Goal: Information Seeking & Learning: Learn about a topic

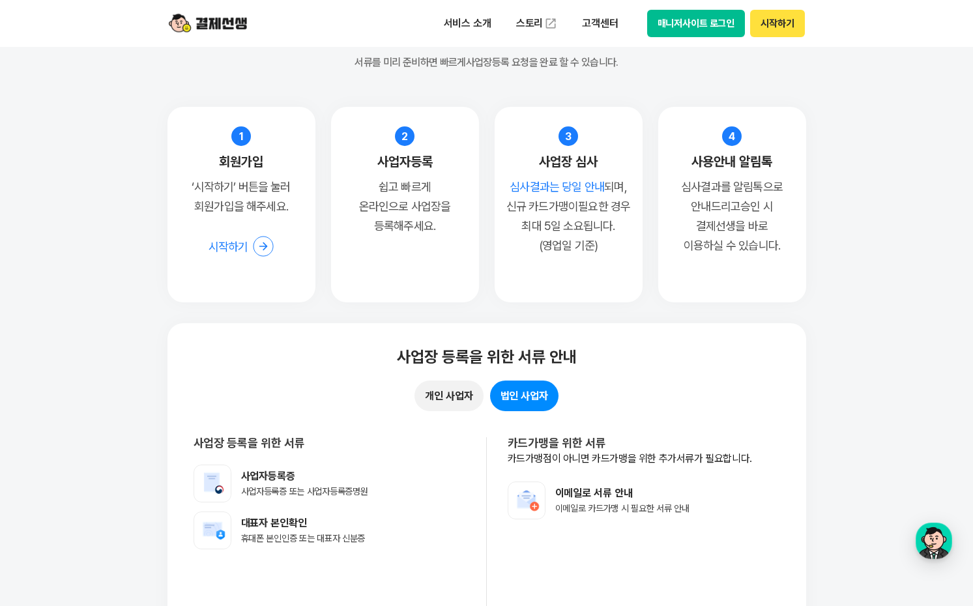
scroll to position [10032, 0]
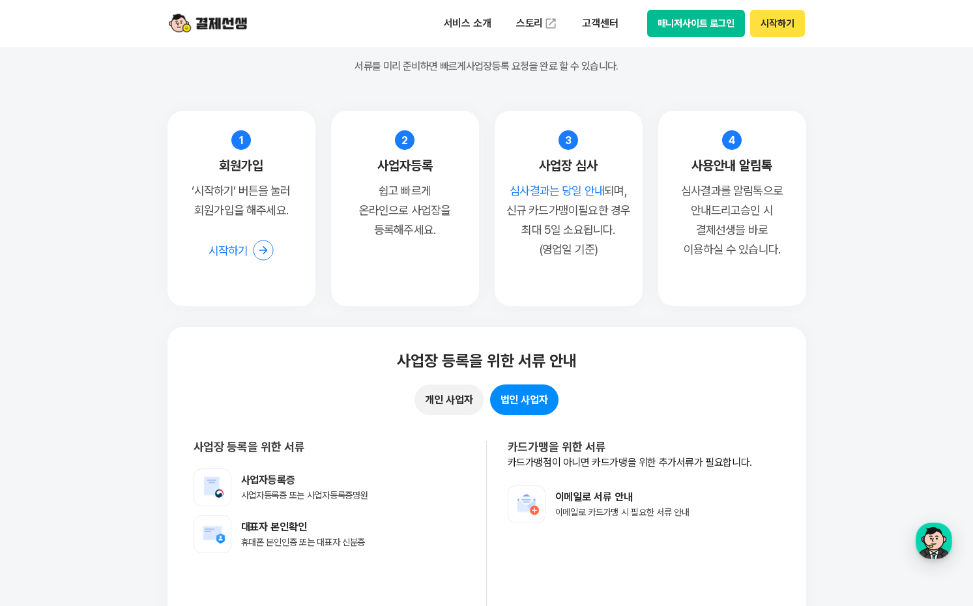
click at [459, 394] on button "개인 사업자" at bounding box center [448, 399] width 68 height 31
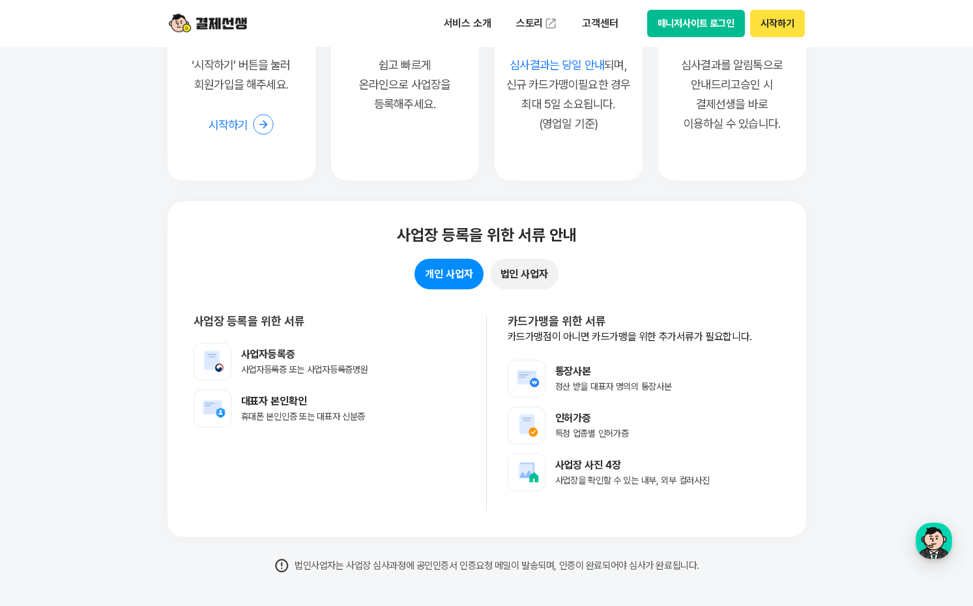
scroll to position [10162, 0]
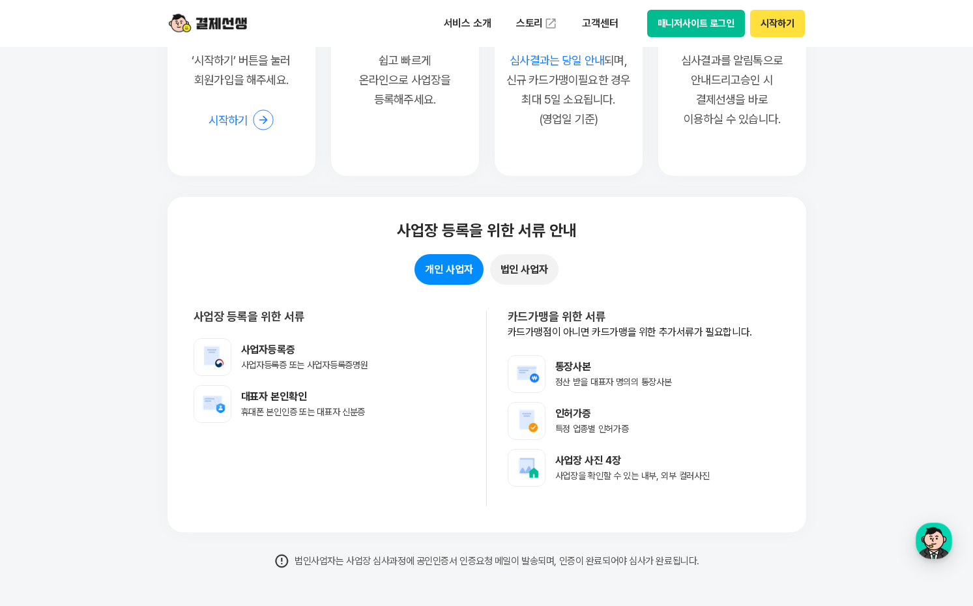
click at [538, 278] on button "법인 사업자" at bounding box center [524, 269] width 68 height 31
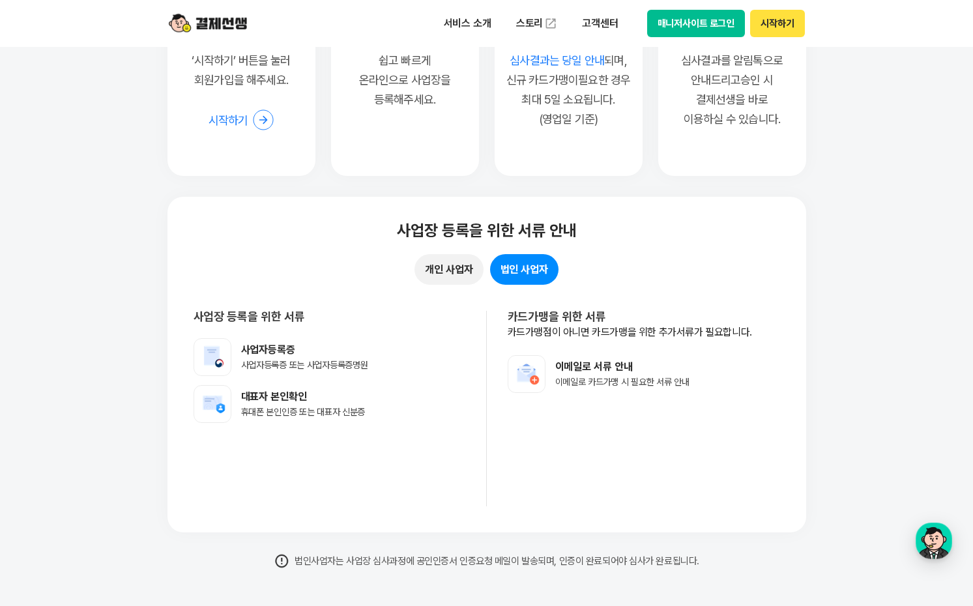
click at [447, 266] on button "개인 사업자" at bounding box center [448, 269] width 68 height 31
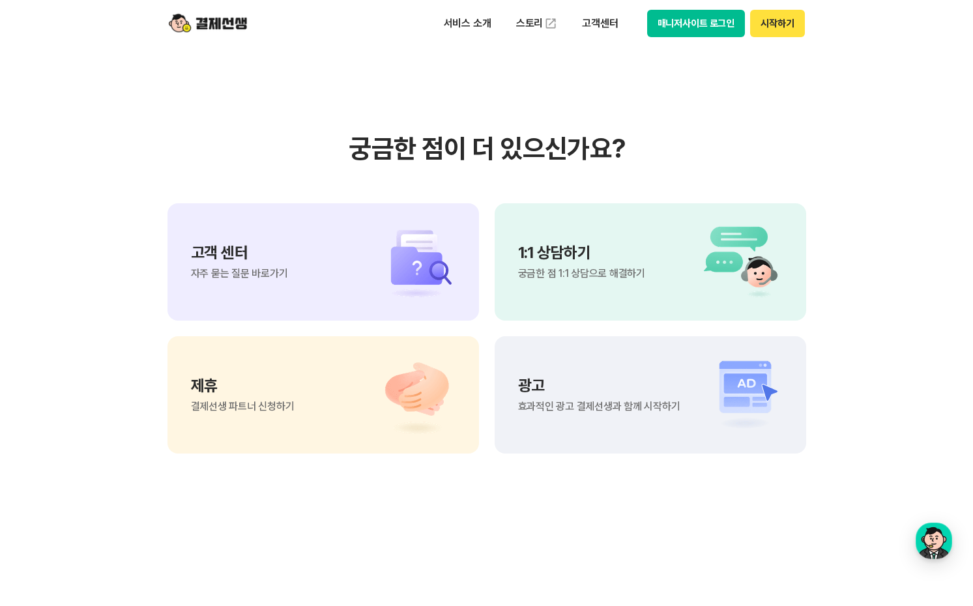
scroll to position [10879, 0]
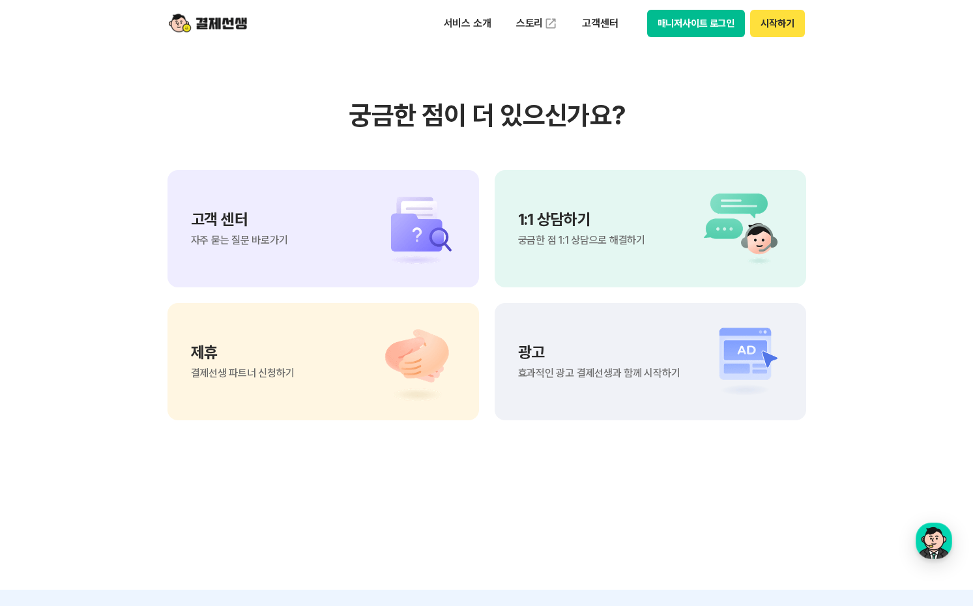
click at [347, 251] on div "고객 센터 자주 묻는 질문 바로가기" at bounding box center [322, 228] width 311 height 117
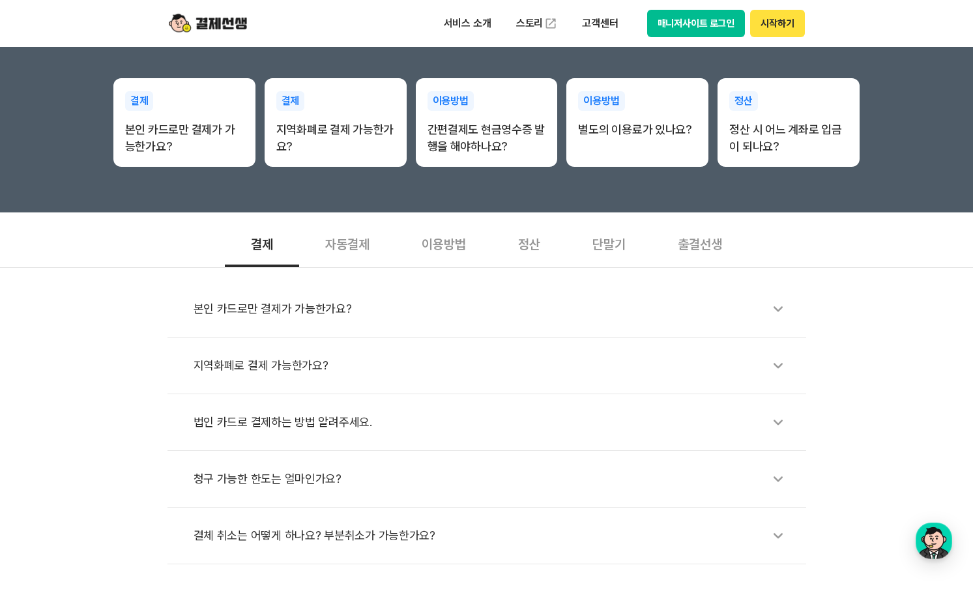
scroll to position [261, 0]
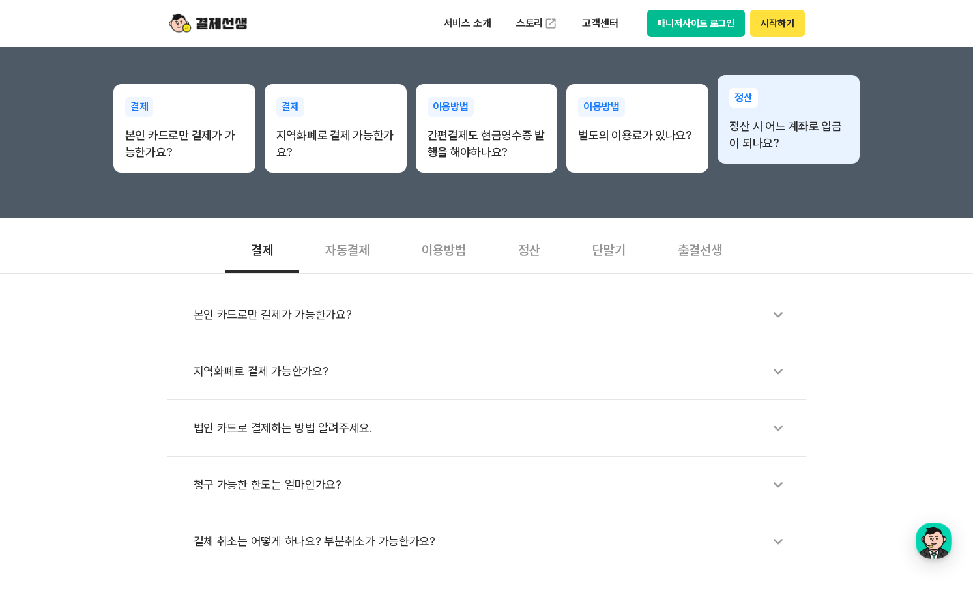
click at [729, 152] on p "정산 시 어느 계좌로 입금이 되나요?" at bounding box center [788, 135] width 119 height 34
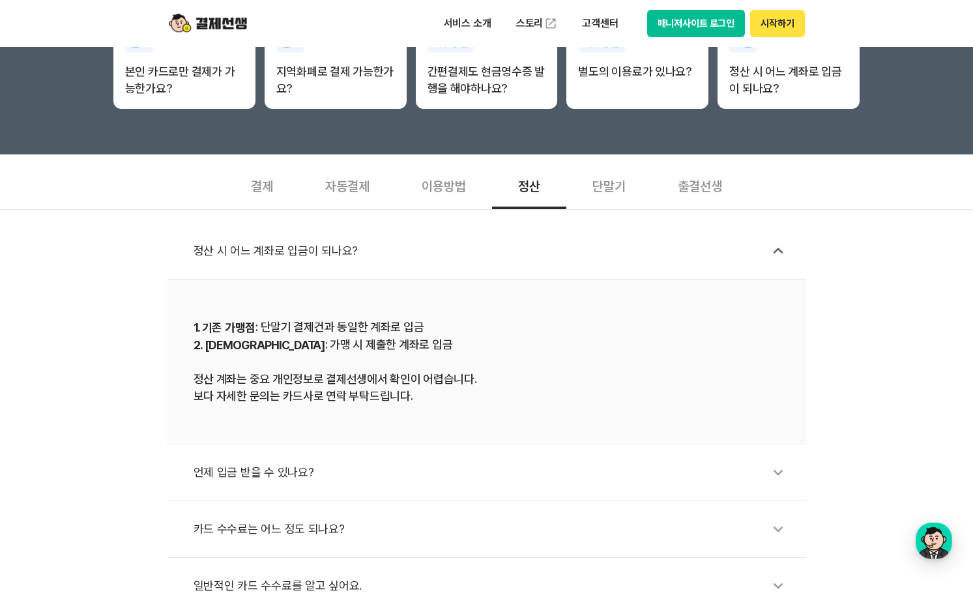
scroll to position [326, 0]
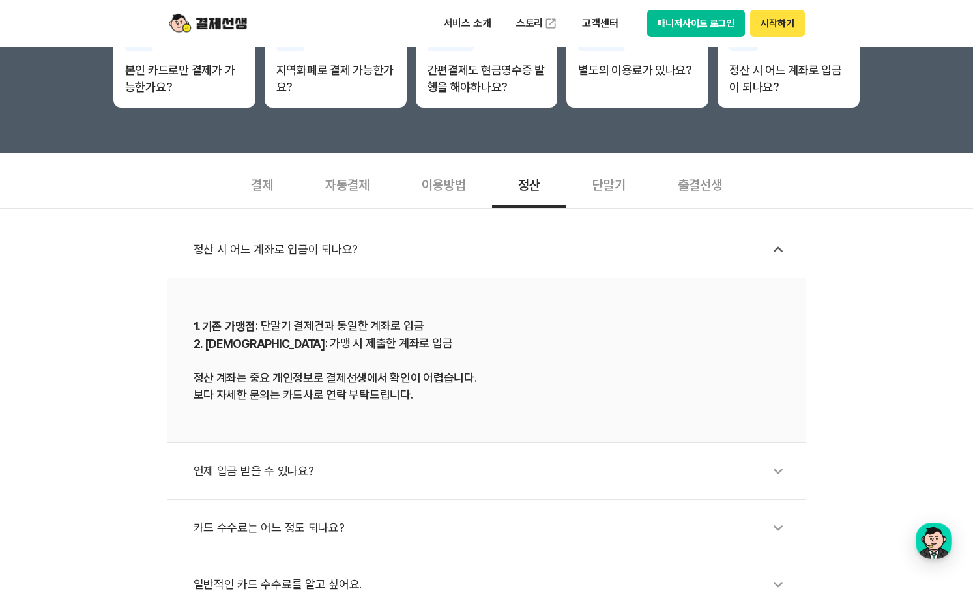
drag, startPoint x: 285, startPoint y: 348, endPoint x: 420, endPoint y: 348, distance: 134.9
click at [419, 348] on div "1. 기존 가맹점 : 단말기 결제건과 동일한 계좌로 입금 2. 신규 가맹점 : 가맹 시 제출한 계좌로 입금 정산 계좌는 중요 개인정보로 결제선…" at bounding box center [487, 360] width 586 height 86
click at [496, 347] on div "1. 기존 가맹점 : 단말기 결제건과 동일한 계좌로 입금 2. 신규 가맹점 : 가맹 시 제출한 계좌로 입금 정산 계좌는 중요 개인정보로 결제선…" at bounding box center [487, 360] width 586 height 86
click at [739, 270] on li "정산 시 어느 계좌로 입금이 되나요?" at bounding box center [486, 250] width 638 height 57
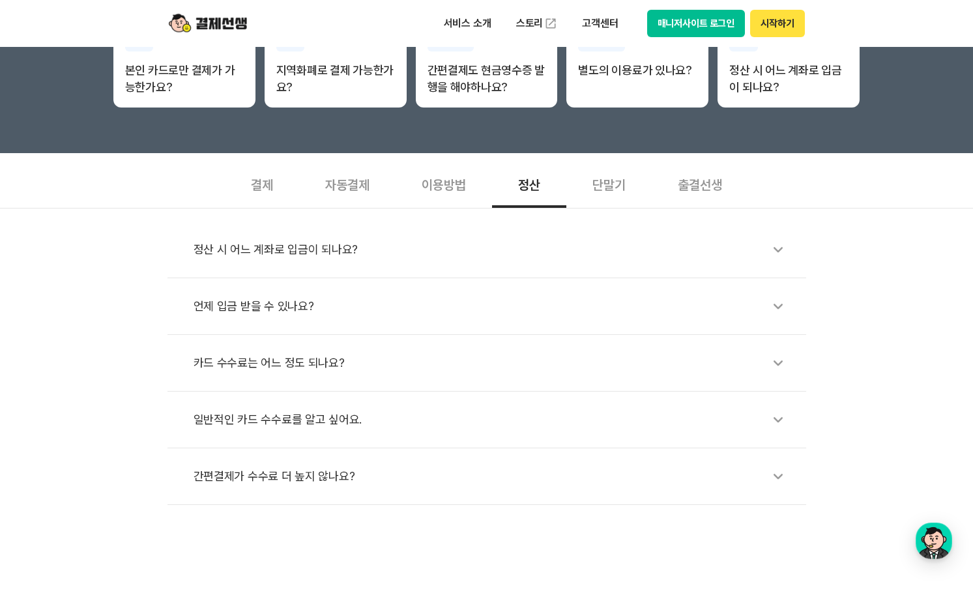
click at [739, 270] on li "정산 시 어느 계좌로 입금이 되나요?" at bounding box center [486, 250] width 638 height 57
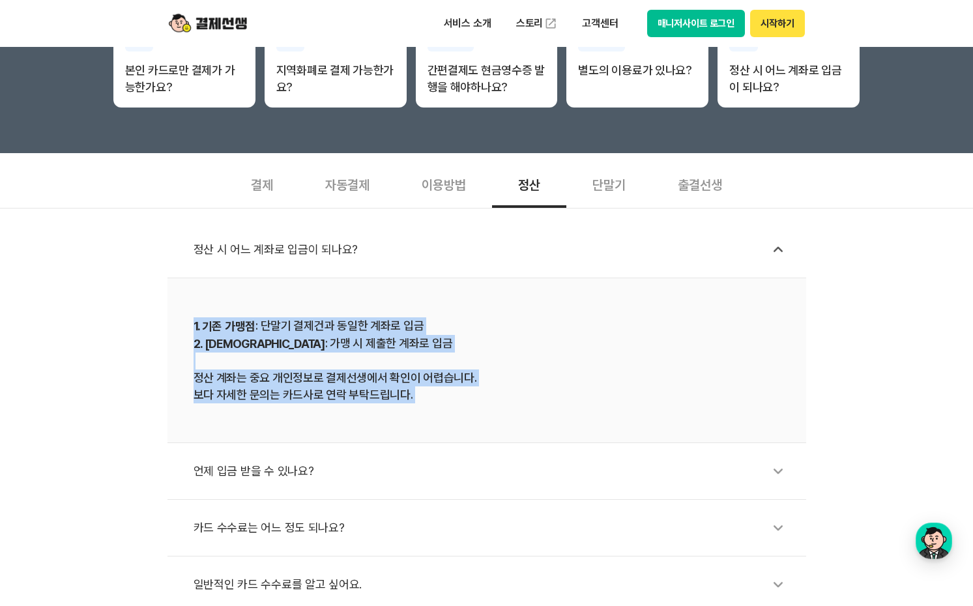
click at [653, 344] on div "1. 기존 가맹점 : 단말기 결제건과 동일한 계좌로 입금 2. 신규 가맹점 : 가맹 시 제출한 계좌로 입금 정산 계좌는 중요 개인정보로 결제선…" at bounding box center [487, 360] width 586 height 86
click at [557, 359] on div "1. 기존 가맹점 : 단말기 결제건과 동일한 계좌로 입금 2. 신규 가맹점 : 가맹 시 제출한 계좌로 입금 정산 계좌는 중요 개인정보로 결제선…" at bounding box center [487, 360] width 586 height 86
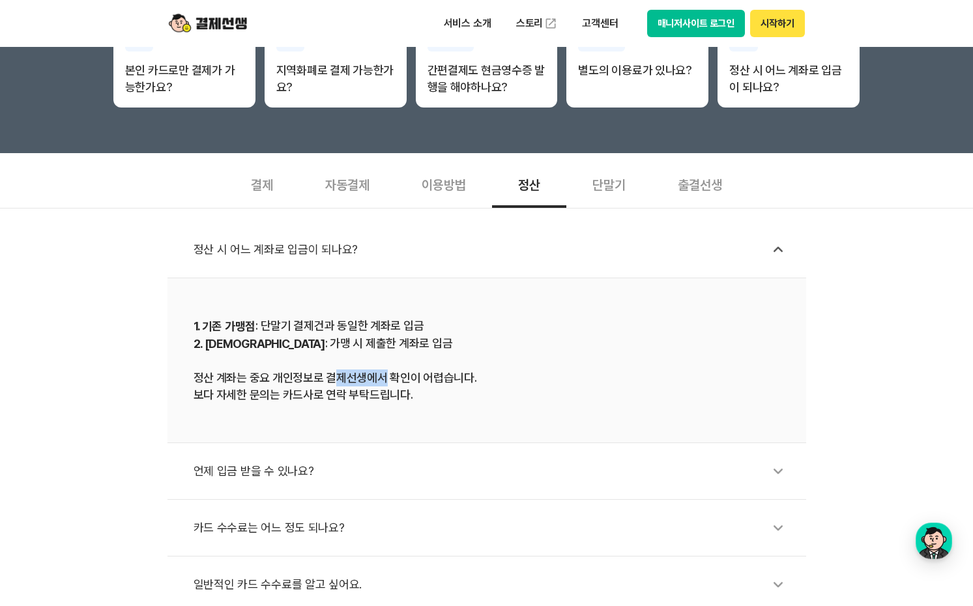
drag, startPoint x: 336, startPoint y: 375, endPoint x: 423, endPoint y: 373, distance: 88.0
click at [388, 373] on div "1. 기존 가맹점 : 단말기 결제건과 동일한 계좌로 입금 2. 신규 가맹점 : 가맹 시 제출한 계좌로 입금 정산 계좌는 중요 개인정보로 결제선…" at bounding box center [487, 360] width 586 height 86
click at [471, 371] on div "1. 기존 가맹점 : 단말기 결제건과 동일한 계좌로 입금 2. 신규 가맹점 : 가맹 시 제출한 계좌로 입금 정산 계좌는 중요 개인정보로 결제선…" at bounding box center [487, 360] width 586 height 86
click at [796, 247] on li "정산 시 어느 계좌로 입금이 되나요?" at bounding box center [486, 250] width 638 height 57
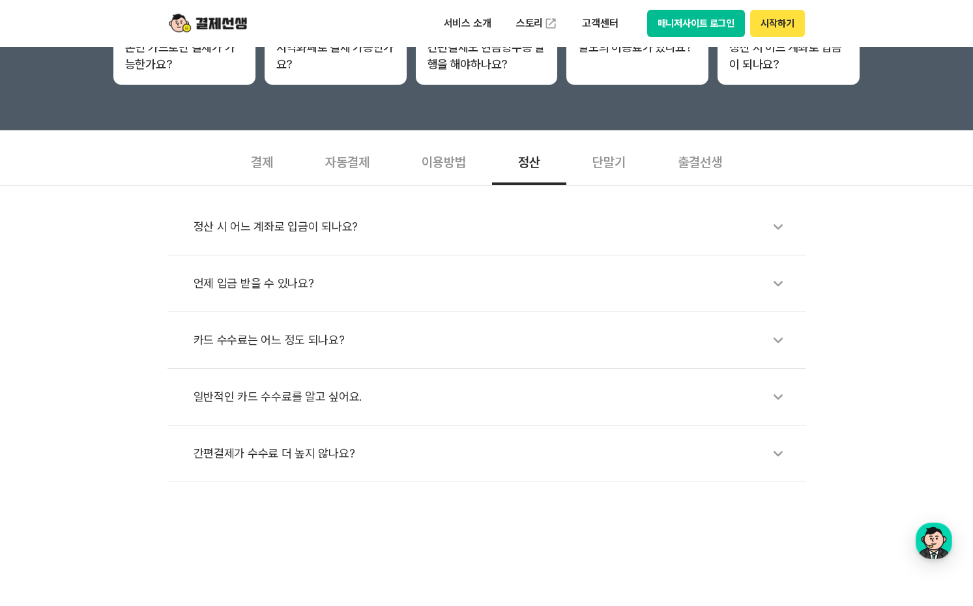
scroll to position [391, 0]
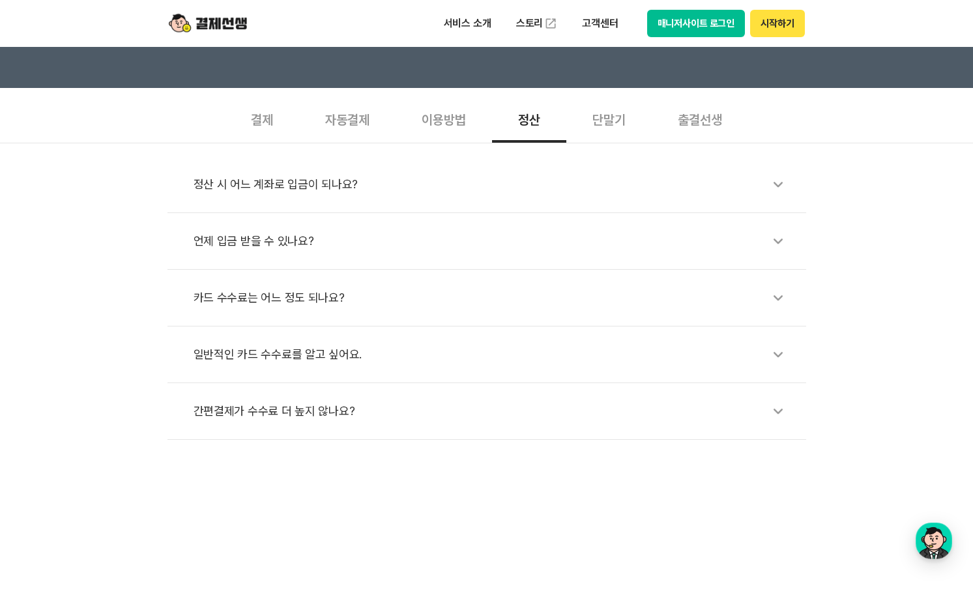
click at [714, 261] on li "언제 입금 받을 수 있나요?" at bounding box center [486, 241] width 638 height 57
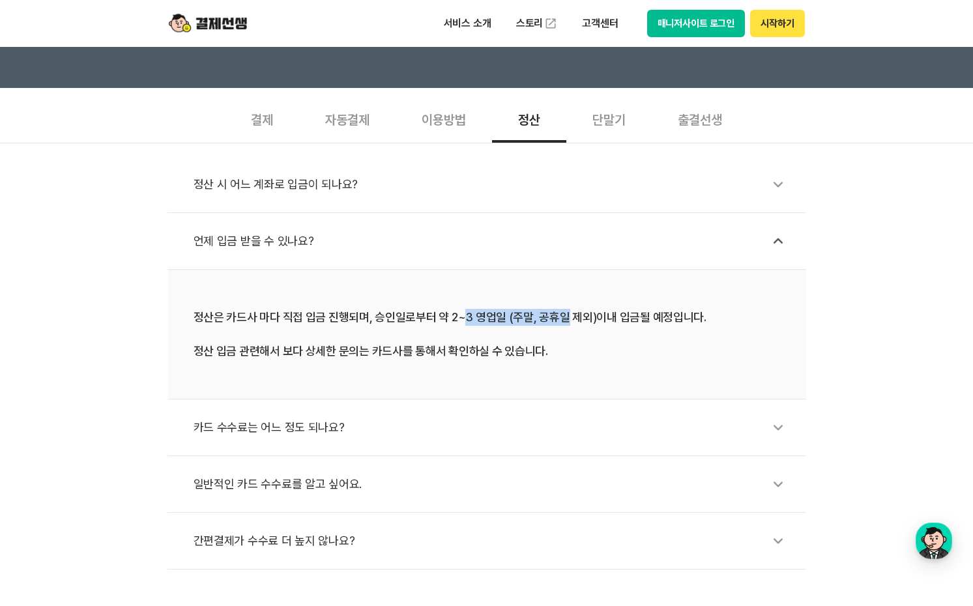
drag, startPoint x: 460, startPoint y: 315, endPoint x: 653, endPoint y: 315, distance: 192.9
click at [626, 314] on div "정산은 카드사 마다 직접 입금 진행되며, 승인일로부터 약 2~3 영업일 (주말, 공휴일 제외)이내 입금될 예정입니다. 정산 입금 관련해서 보다…" at bounding box center [487, 334] width 586 height 51
click at [683, 316] on div "정산은 카드사 마다 직접 입금 진행되며, 승인일로부터 약 2~3 영업일 (주말, 공휴일 제외)이내 입금될 예정입니다. 정산 입금 관련해서 보다…" at bounding box center [487, 334] width 586 height 51
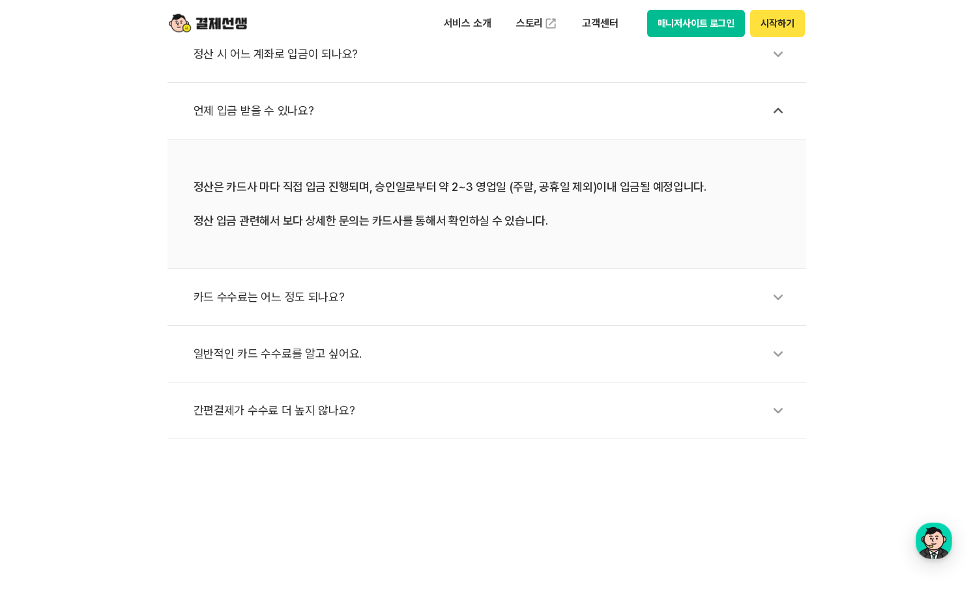
click at [529, 300] on div "카드 수수료는 어느 정도 되나요?" at bounding box center [493, 297] width 599 height 30
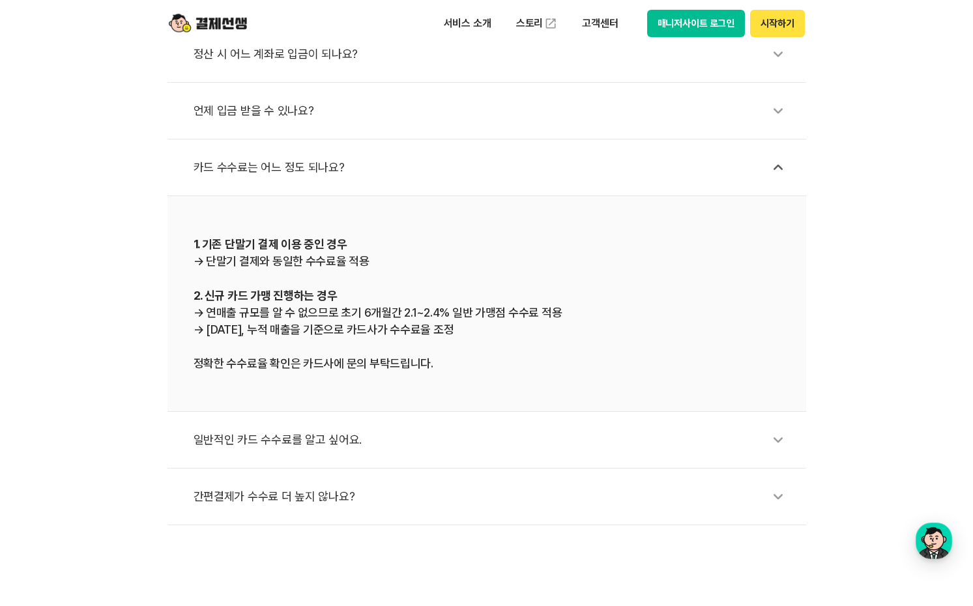
scroll to position [586, 0]
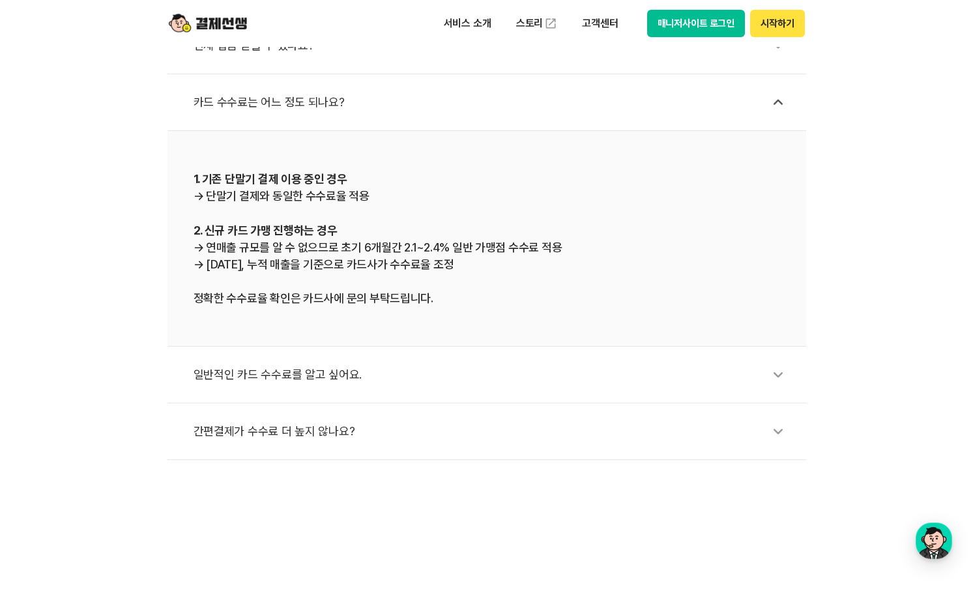
click at [541, 362] on div "일반적인 카드 수수료를 알고 싶어요." at bounding box center [493, 375] width 599 height 30
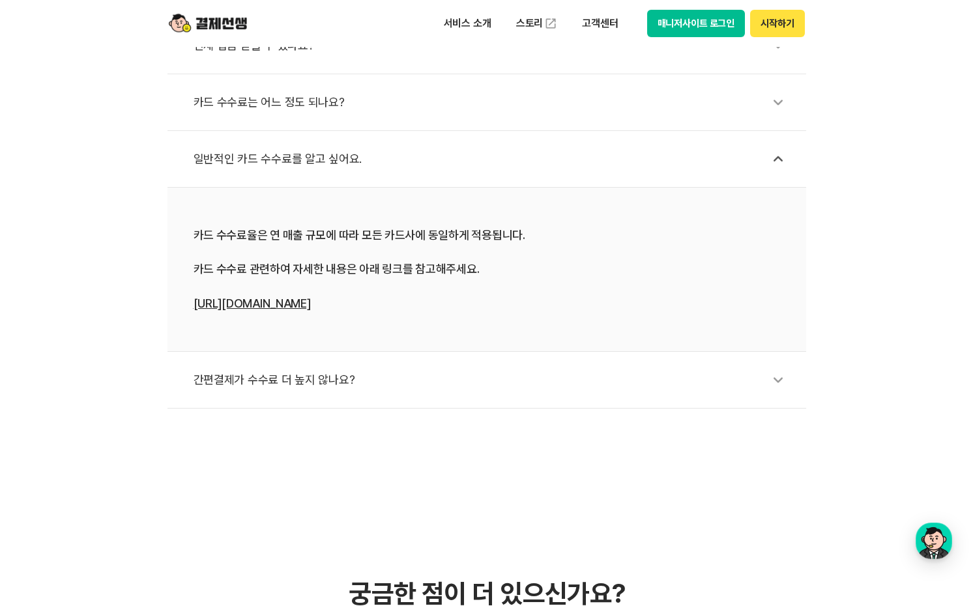
click at [544, 360] on li "간편결제가 수수료 더 높지 않나요?" at bounding box center [486, 380] width 638 height 57
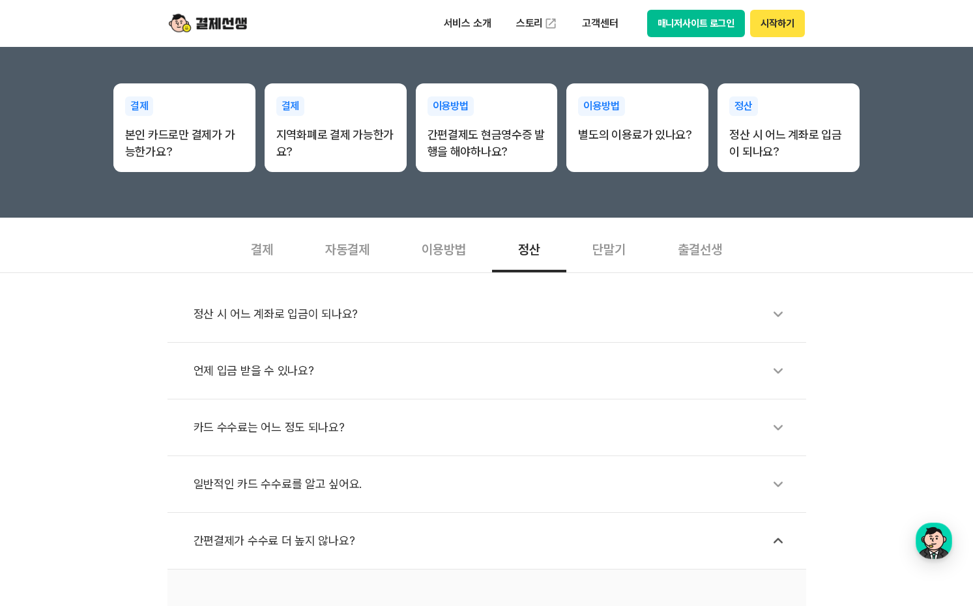
scroll to position [261, 0]
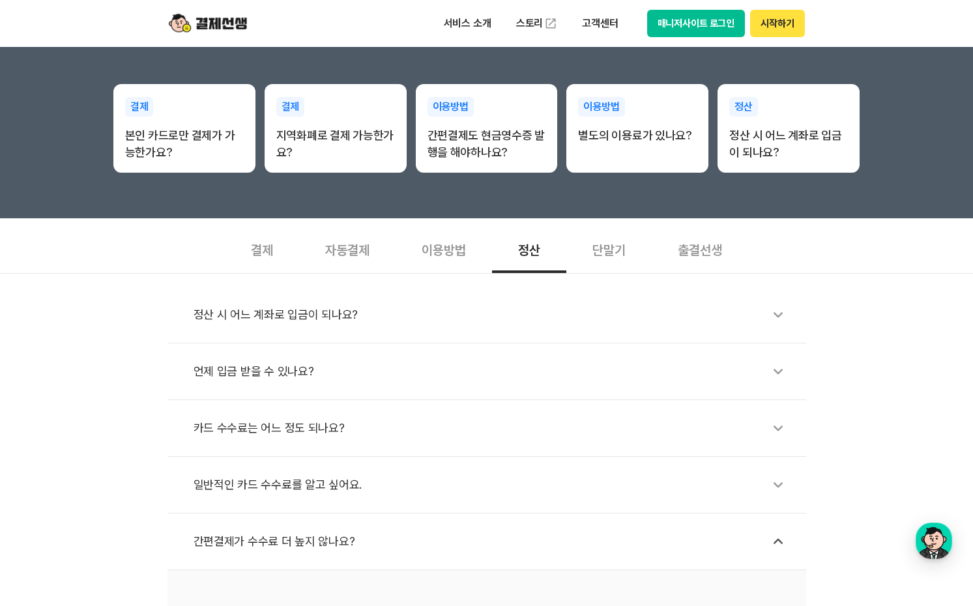
click at [458, 255] on div "이용방법" at bounding box center [443, 249] width 96 height 48
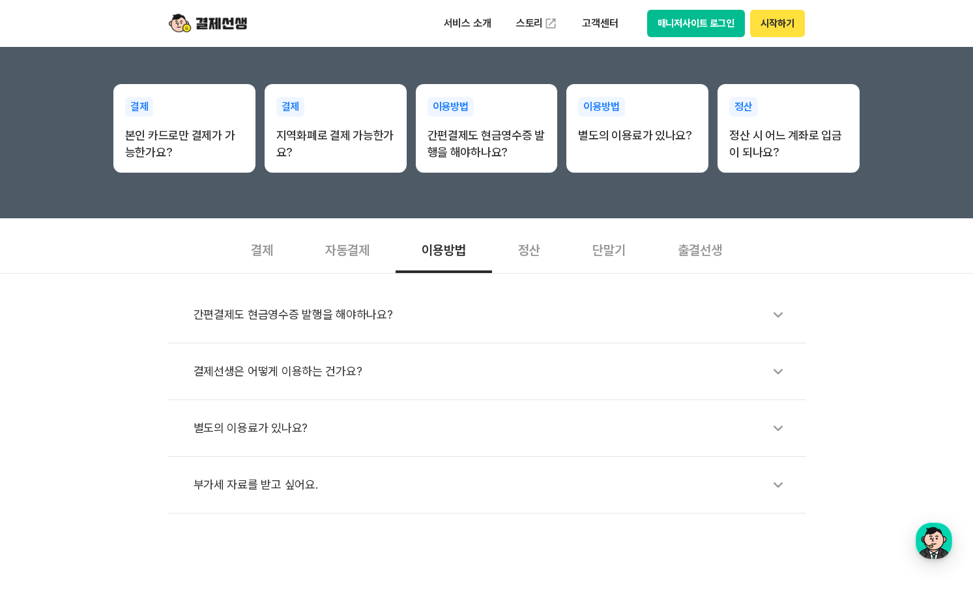
click at [470, 330] on li "간편결제도 현금영수증 발행을 해야하나요?" at bounding box center [486, 315] width 638 height 57
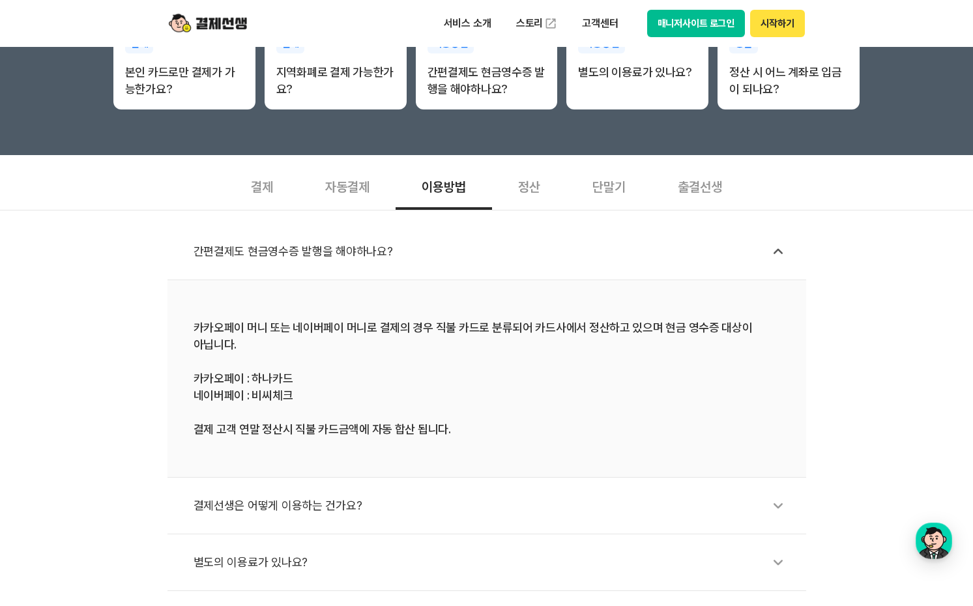
scroll to position [326, 0]
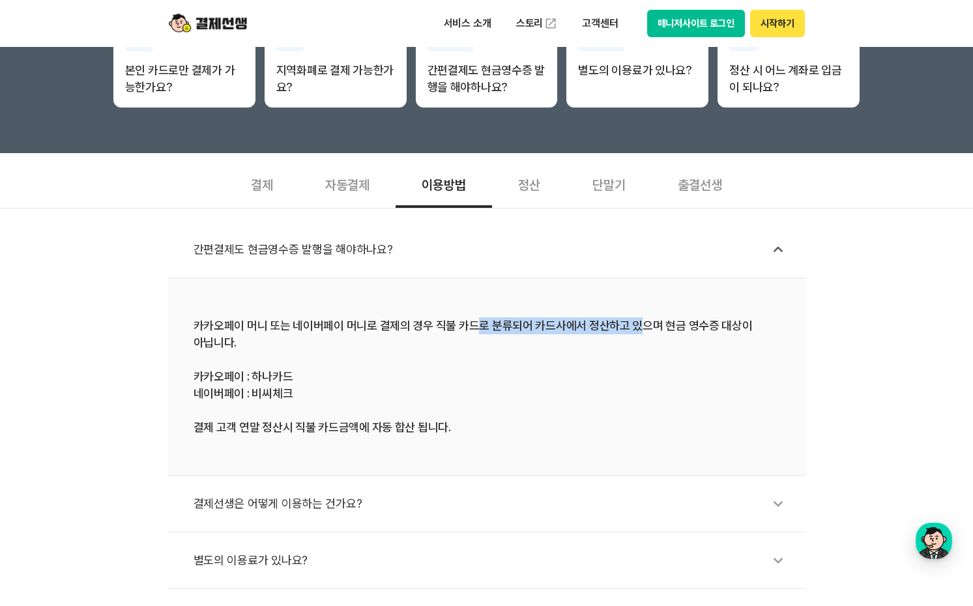
drag, startPoint x: 469, startPoint y: 331, endPoint x: 681, endPoint y: 334, distance: 212.4
click at [657, 334] on div "카카오페이 머니 또는 네이버페이 머니로 결제의 경우 직불 카드로 분류되어 카드사에서 정산하고 있으며 현금 영수증 대상이 아닙니다. 카카오페이 …" at bounding box center [487, 376] width 586 height 119
click at [696, 335] on div "카카오페이 머니 또는 네이버페이 머니로 결제의 경우 직불 카드로 분류되어 카드사에서 정산하고 있으며 현금 영수증 대상이 아닙니다. 카카오페이 …" at bounding box center [487, 376] width 586 height 119
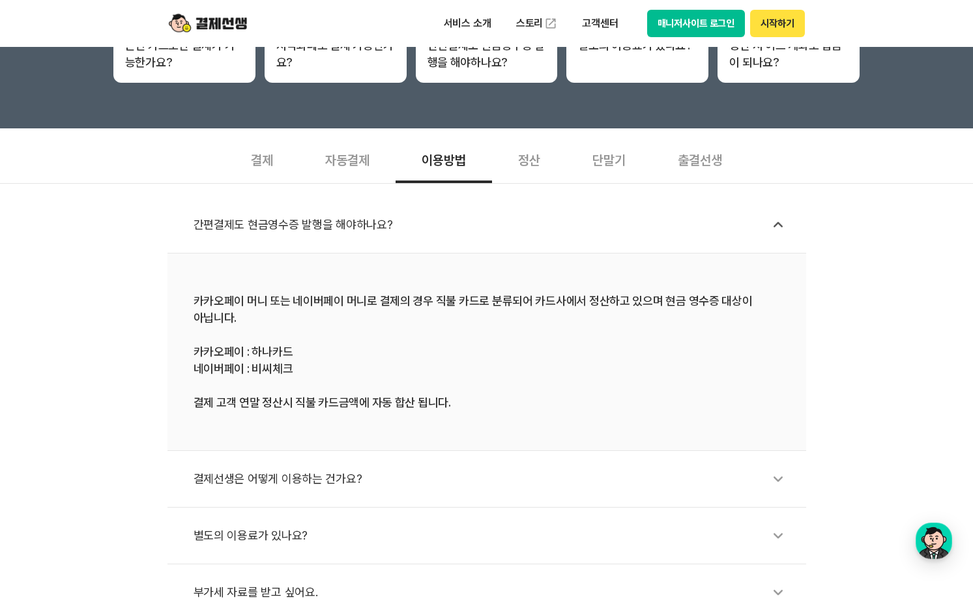
scroll to position [456, 0]
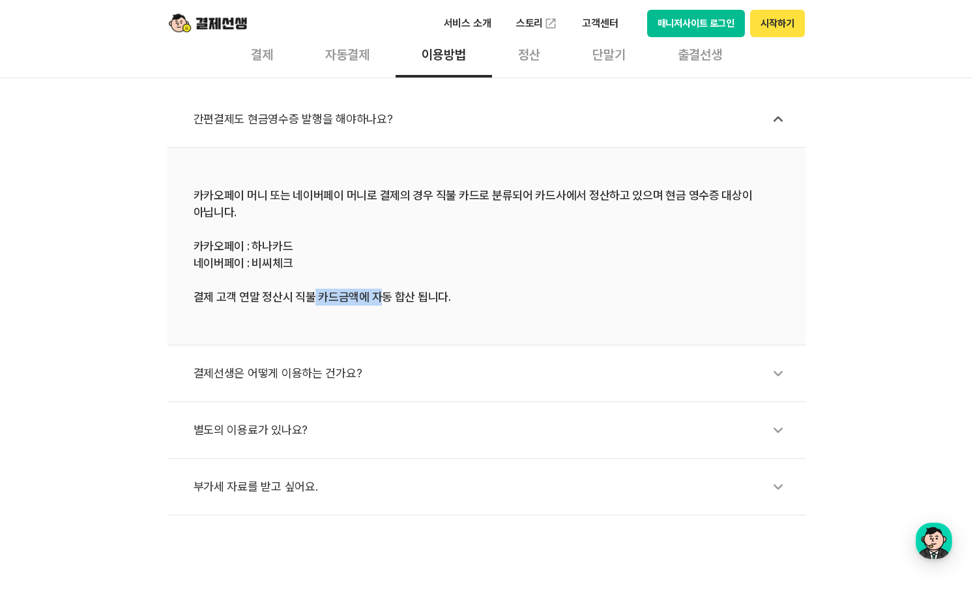
drag, startPoint x: 309, startPoint y: 296, endPoint x: 423, endPoint y: 292, distance: 113.4
click at [397, 290] on div "카카오페이 머니 또는 네이버페이 머니로 결제의 경우 직불 카드로 분류되어 카드사에서 정산하고 있으며 현금 영수증 대상이 아닙니다. 카카오페이 …" at bounding box center [487, 246] width 586 height 119
click at [463, 294] on div "카카오페이 머니 또는 네이버페이 머니로 결제의 경우 직불 카드로 분류되어 카드사에서 정산하고 있으며 현금 영수증 대상이 아닙니다. 카카오페이 …" at bounding box center [487, 246] width 586 height 119
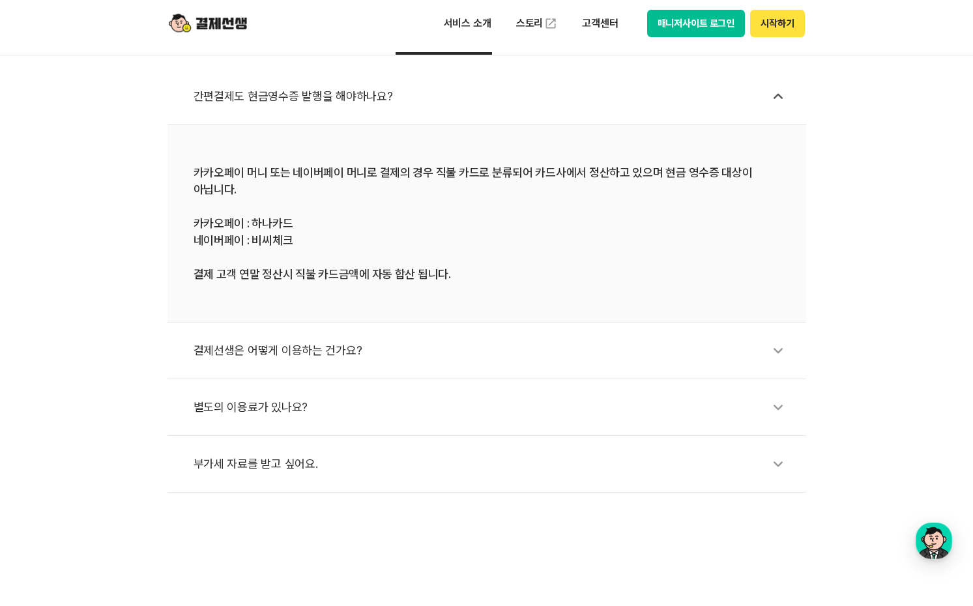
scroll to position [521, 0]
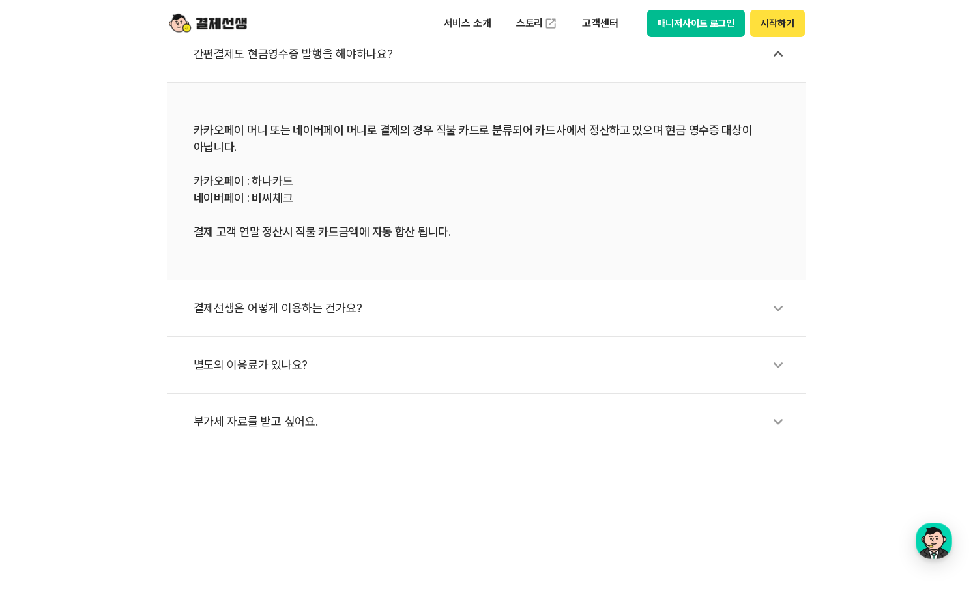
click at [394, 305] on div "결제선생은 어떻게 이용하는 건가요?" at bounding box center [493, 308] width 599 height 30
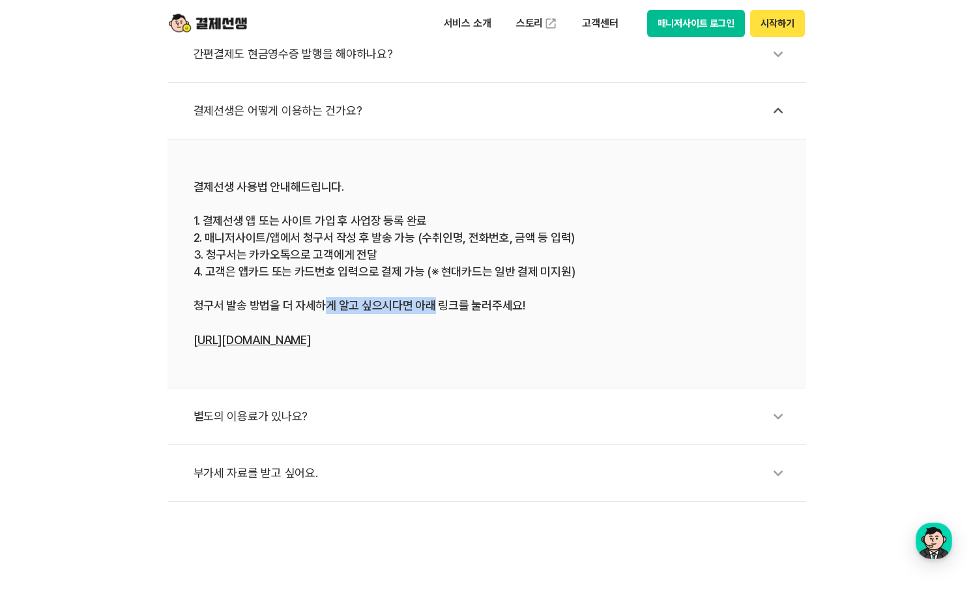
drag, startPoint x: 326, startPoint y: 305, endPoint x: 525, endPoint y: 313, distance: 199.5
click at [485, 306] on div "결제선생 사용법 안내해드립니다. 1. 결제선생 앱 또는 사이트 가입 후 사업장 등록 완료 2. 매니저사이트/앱에서 청구서 작성 후 발송 가능 …" at bounding box center [487, 264] width 586 height 170
click at [523, 315] on div "결제선생 사용법 안내해드립니다. 1. 결제선생 앱 또는 사이트 가입 후 사업장 등록 완료 2. 매니저사이트/앱에서 청구서 작성 후 발송 가능 …" at bounding box center [487, 264] width 586 height 170
click at [483, 318] on div "결제선생 사용법 안내해드립니다. 1. 결제선생 앱 또는 사이트 가입 후 사업장 등록 완료 2. 매니저사이트/앱에서 청구서 작성 후 발송 가능 …" at bounding box center [487, 264] width 586 height 170
click at [409, 308] on div "결제선생 사용법 안내해드립니다. 1. 결제선생 앱 또는 사이트 가입 후 사업장 등록 완료 2. 매니저사이트/앱에서 청구서 작성 후 발송 가능 …" at bounding box center [487, 264] width 586 height 170
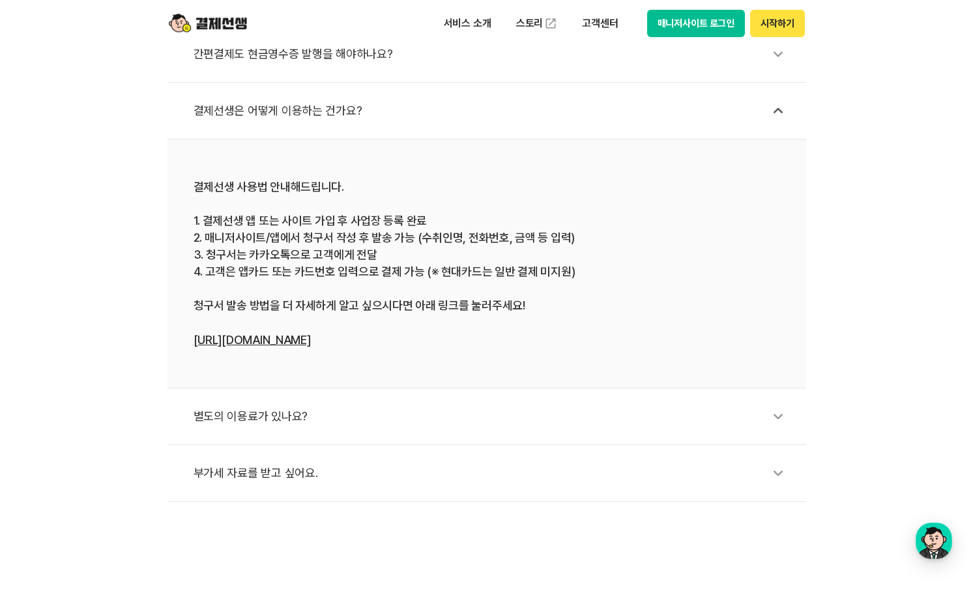
click at [364, 308] on div "결제선생 사용법 안내해드립니다. 1. 결제선생 앱 또는 사이트 가입 후 사업장 등록 완료 2. 매니저사이트/앱에서 청구서 작성 후 발송 가능 …" at bounding box center [487, 264] width 586 height 170
drag, startPoint x: 307, startPoint y: 306, endPoint x: 434, endPoint y: 302, distance: 127.1
click at [422, 301] on div "결제선생 사용법 안내해드립니다. 1. 결제선생 앱 또는 사이트 가입 후 사업장 등록 완료 2. 매니저사이트/앱에서 청구서 작성 후 발송 가능 …" at bounding box center [487, 264] width 586 height 170
click at [434, 302] on div "결제선생 사용법 안내해드립니다. 1. 결제선생 앱 또는 사이트 가입 후 사업장 등록 완료 2. 매니저사이트/앱에서 청구서 작성 후 발송 가능 …" at bounding box center [487, 264] width 586 height 170
drag, startPoint x: 360, startPoint y: 306, endPoint x: 411, endPoint y: 303, distance: 51.5
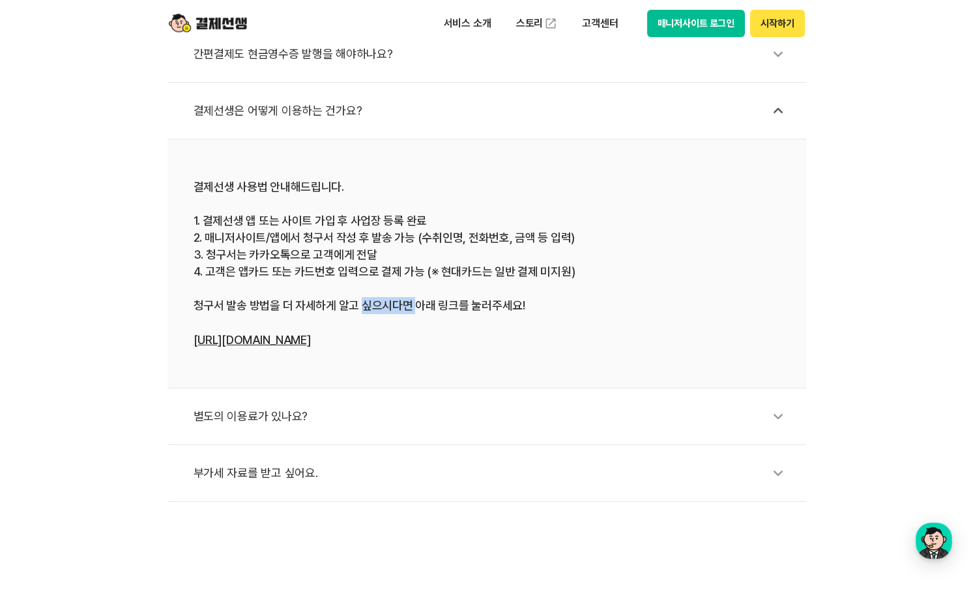
click at [411, 303] on div "결제선생 사용법 안내해드립니다. 1. 결제선생 앱 또는 사이트 가입 후 사업장 등록 완료 2. 매니저사이트/앱에서 청구서 작성 후 발송 가능 …" at bounding box center [487, 264] width 586 height 170
click at [421, 303] on div "결제선생 사용법 안내해드립니다. 1. 결제선생 앱 또는 사이트 가입 후 사업장 등록 완료 2. 매니저사이트/앱에서 청구서 작성 후 발송 가능 …" at bounding box center [487, 264] width 586 height 170
drag, startPoint x: 412, startPoint y: 307, endPoint x: 433, endPoint y: 306, distance: 21.5
click at [433, 306] on div "결제선생 사용법 안내해드립니다. 1. 결제선생 앱 또는 사이트 가입 후 사업장 등록 완료 2. 매니저사이트/앱에서 청구서 작성 후 발송 가능 …" at bounding box center [487, 264] width 586 height 170
click at [458, 304] on div "결제선생 사용법 안내해드립니다. 1. 결제선생 앱 또는 사이트 가입 후 사업장 등록 완료 2. 매니저사이트/앱에서 청구서 작성 후 발송 가능 …" at bounding box center [487, 264] width 586 height 170
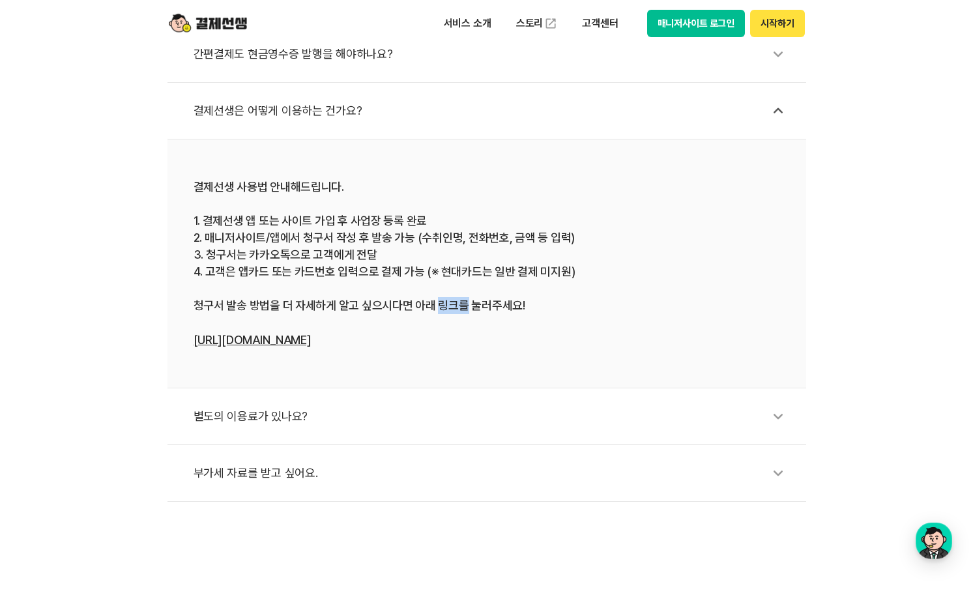
drag, startPoint x: 435, startPoint y: 311, endPoint x: 460, endPoint y: 309, distance: 25.5
click at [460, 309] on div "결제선생 사용법 안내해드립니다. 1. 결제선생 앱 또는 사이트 가입 후 사업장 등록 완료 2. 매니저사이트/앱에서 청구서 작성 후 발송 가능 …" at bounding box center [487, 264] width 586 height 170
click at [473, 305] on div "결제선생 사용법 안내해드립니다. 1. 결제선생 앱 또는 사이트 가입 후 사업장 등록 완료 2. 매니저사이트/앱에서 청구서 작성 후 발송 가능 …" at bounding box center [487, 264] width 586 height 170
drag, startPoint x: 466, startPoint y: 306, endPoint x: 518, endPoint y: 302, distance: 51.7
click at [521, 300] on div "결제선생 사용법 안내해드립니다. 1. 결제선생 앱 또는 사이트 가입 후 사업장 등록 완료 2. 매니저사이트/앱에서 청구서 작성 후 발송 가능 …" at bounding box center [487, 264] width 586 height 170
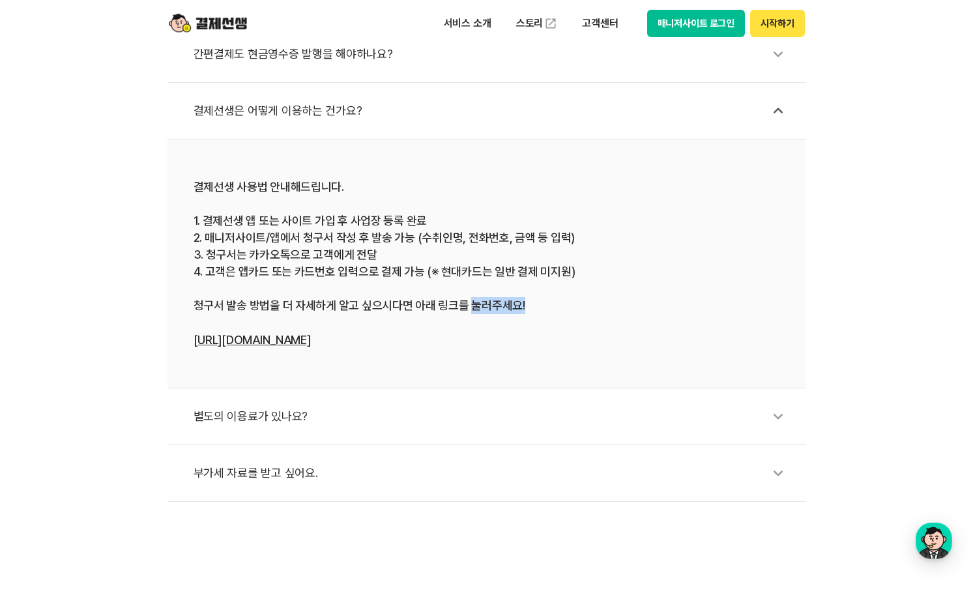
click at [513, 304] on div "결제선생 사용법 안내해드립니다. 1. 결제선생 앱 또는 사이트 가입 후 사업장 등록 완료 2. 매니저사이트/앱에서 청구서 작성 후 발송 가능 …" at bounding box center [487, 264] width 586 height 170
drag, startPoint x: 518, startPoint y: 304, endPoint x: 466, endPoint y: 311, distance: 52.0
click at [466, 311] on div "결제선생 사용법 안내해드립니다. 1. 결제선생 앱 또는 사이트 가입 후 사업장 등록 완료 2. 매니저사이트/앱에서 청구서 작성 후 발송 가능 …" at bounding box center [487, 264] width 586 height 170
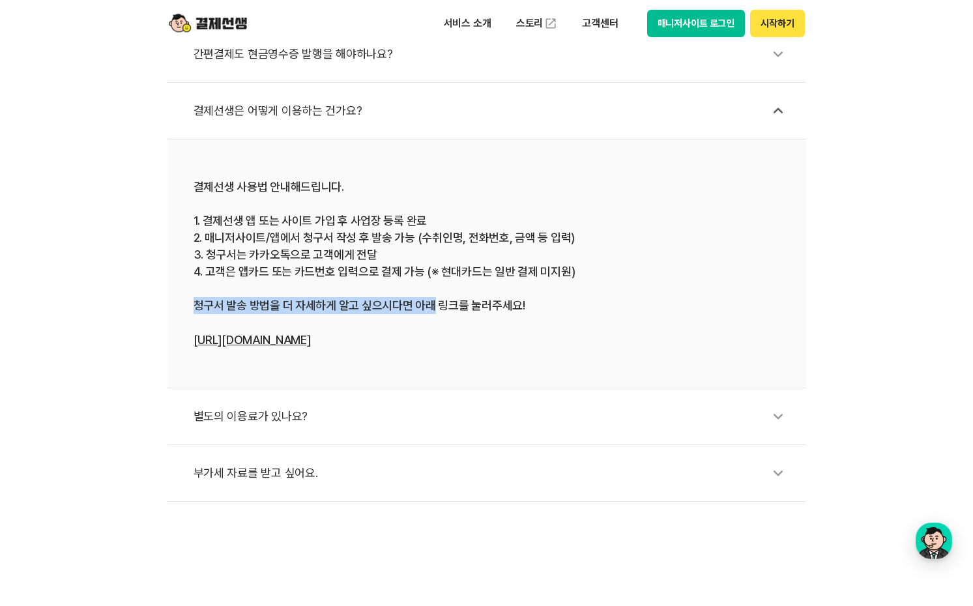
drag, startPoint x: 197, startPoint y: 302, endPoint x: 431, endPoint y: 309, distance: 234.0
click at [431, 309] on div "결제선생 사용법 안내해드립니다. 1. 결제선생 앱 또는 사이트 가입 후 사업장 등록 완료 2. 매니저사이트/앱에서 청구서 작성 후 발송 가능 …" at bounding box center [487, 264] width 586 height 170
click at [503, 309] on div "결제선생 사용법 안내해드립니다. 1. 결제선생 앱 또는 사이트 가입 후 사업장 등록 완료 2. 매니저사이트/앱에서 청구서 작성 후 발송 가능 …" at bounding box center [487, 264] width 586 height 170
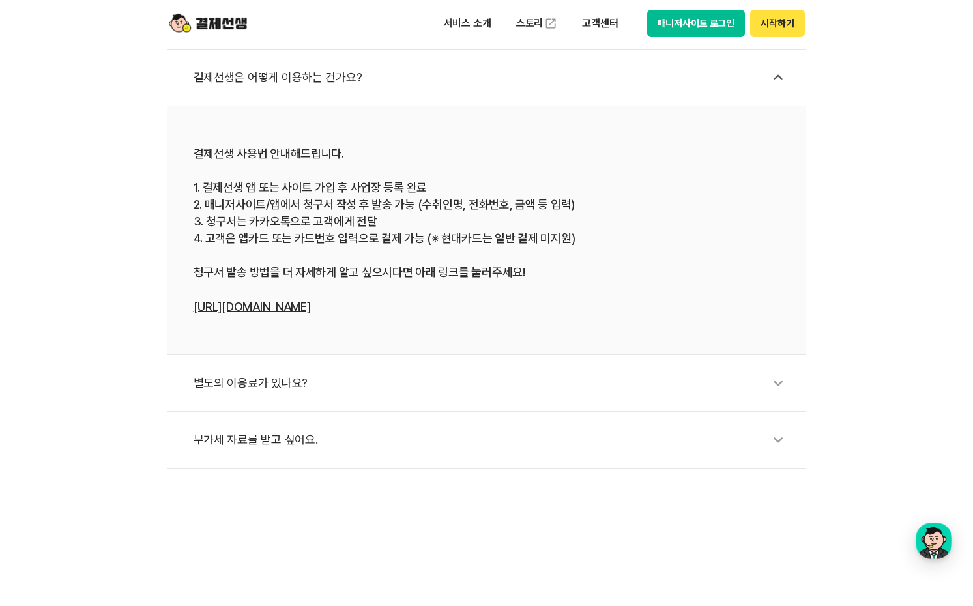
scroll to position [586, 0]
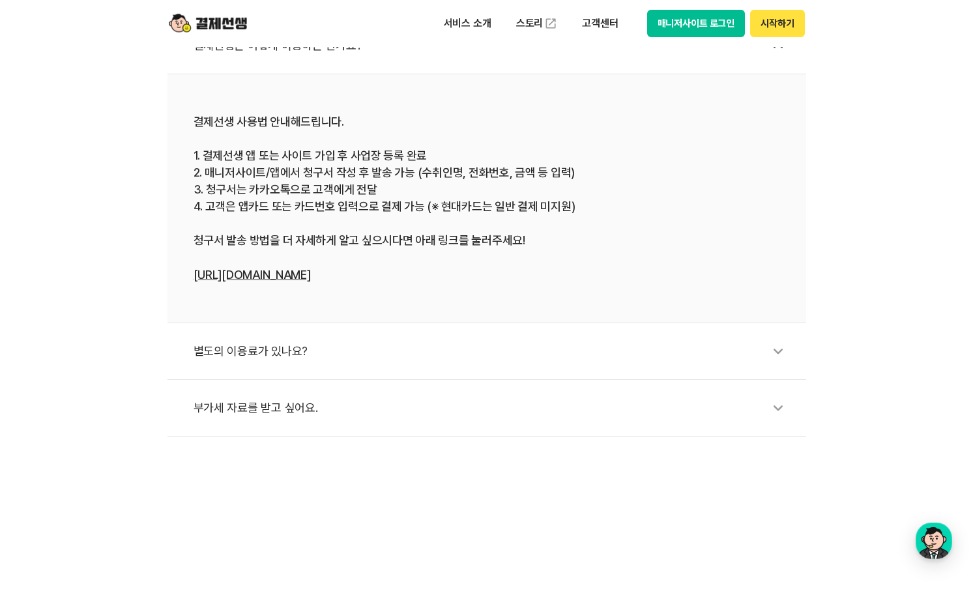
click at [410, 338] on div "별도의 이용료가 있나요?" at bounding box center [493, 351] width 599 height 30
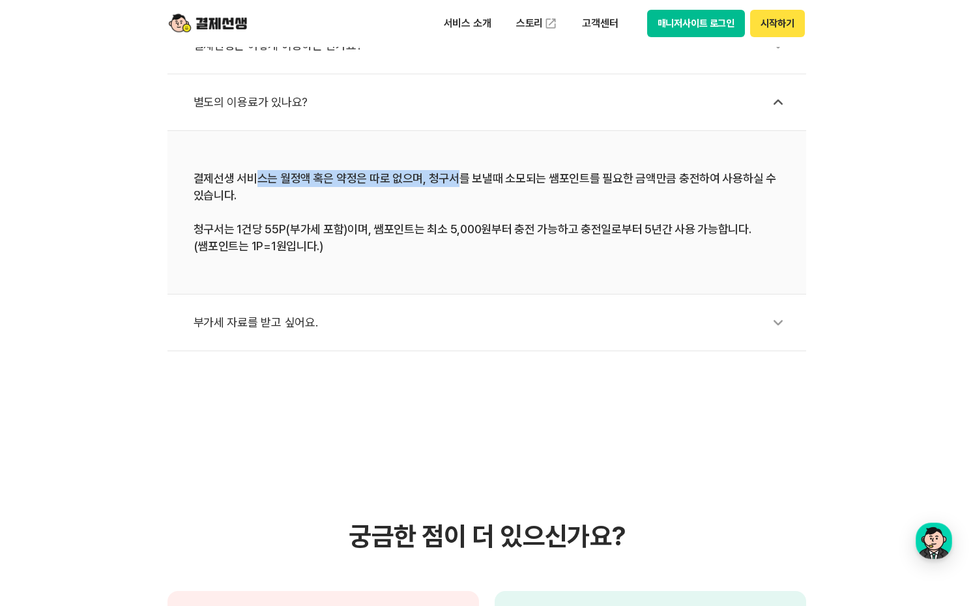
drag, startPoint x: 254, startPoint y: 179, endPoint x: 489, endPoint y: 184, distance: 234.6
click at [477, 184] on div "결제선생 서비스는 월정액 혹은 약정은 따로 없으며, 청구서를 보낼때 소모되는 쌤포인트를 필요한 금액만큼 충전하여 사용하실 수 있습니다. 청구서…" at bounding box center [487, 212] width 586 height 85
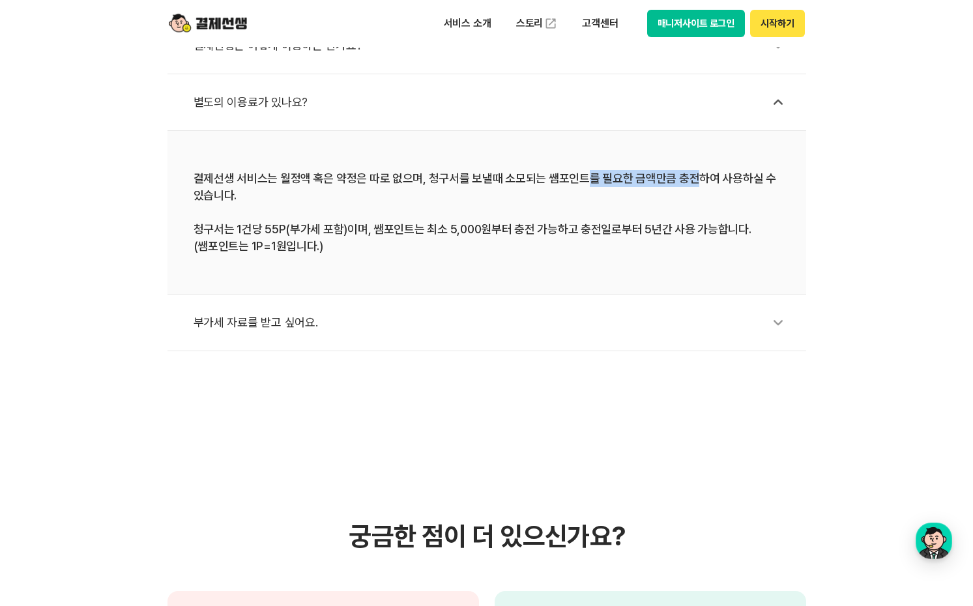
drag, startPoint x: 636, startPoint y: 175, endPoint x: 708, endPoint y: 175, distance: 71.7
click at [702, 175] on div "결제선생 서비스는 월정액 혹은 약정은 따로 없으며, 청구서를 보낼때 소모되는 쌤포인트를 필요한 금액만큼 충전하여 사용하실 수 있습니다. 청구서…" at bounding box center [487, 212] width 586 height 85
drag, startPoint x: 404, startPoint y: 228, endPoint x: 564, endPoint y: 222, distance: 160.4
click at [534, 222] on div "결제선생 서비스는 월정액 혹은 약정은 따로 없으며, 청구서를 보낼때 소모되는 쌤포인트를 필요한 금액만큼 충전하여 사용하실 수 있습니다. 청구서…" at bounding box center [487, 212] width 586 height 85
click at [564, 222] on div "결제선생 서비스는 월정액 혹은 약정은 따로 없으며, 청구서를 보낼때 소모되는 쌤포인트를 필요한 금액만큼 충전하여 사용하실 수 있습니다. 청구서…" at bounding box center [487, 212] width 586 height 85
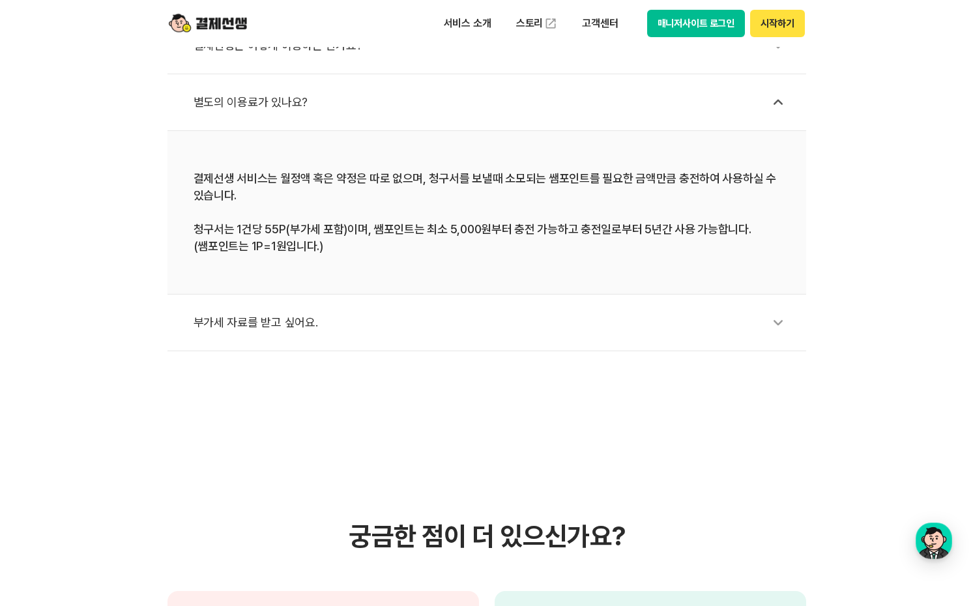
click at [310, 322] on div "부가세 자료를 받고 싶어요." at bounding box center [493, 323] width 599 height 30
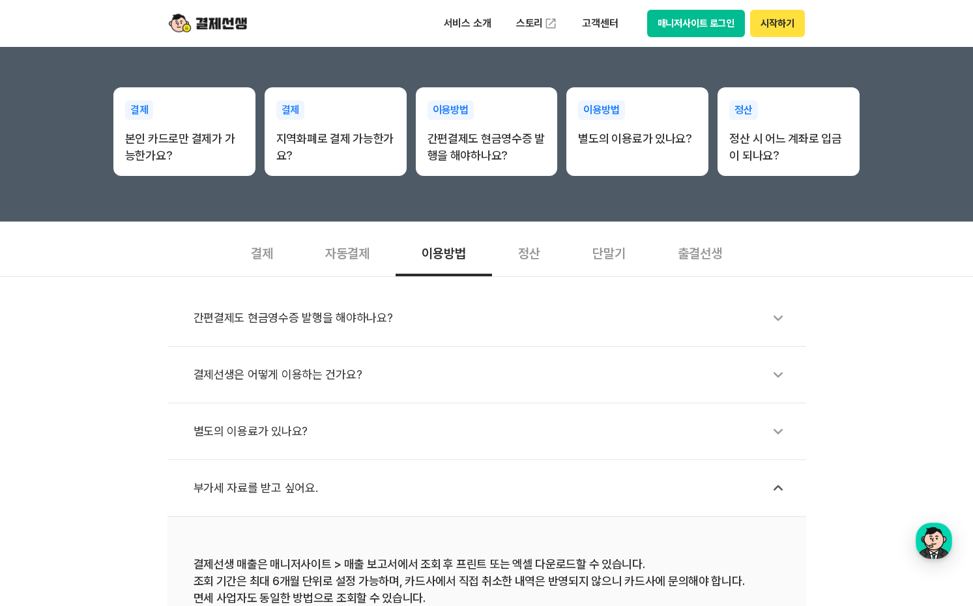
scroll to position [260, 0]
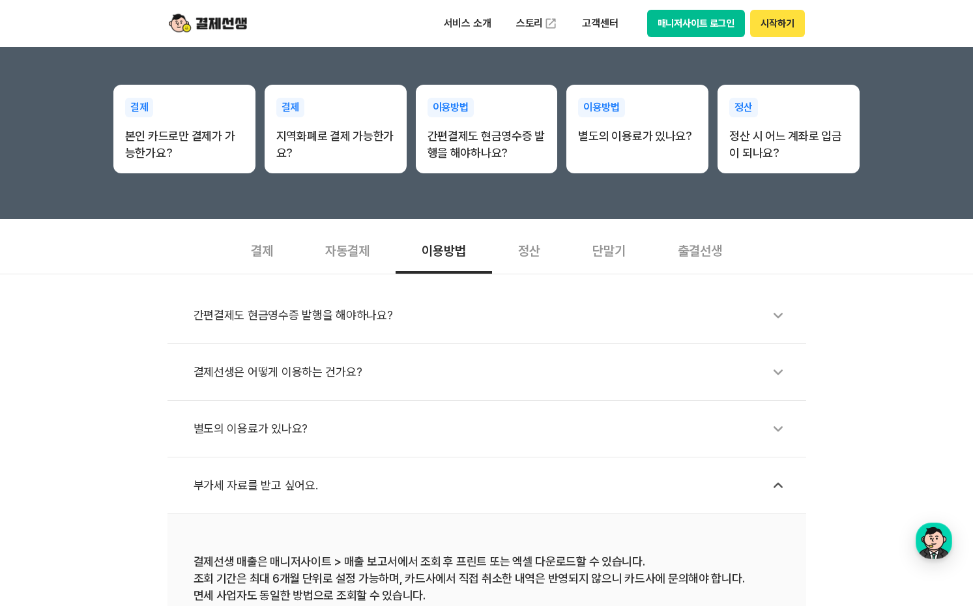
click at [87, 417] on div "간편결제도 현금영수증 발행을 해야하나요? 결제선생은 어떻게 이용하는 건가요? 별도의 이용료가 있나요? 부가세 자료를 받고 싶어요. 결제선생 매…" at bounding box center [486, 493] width 973 height 438
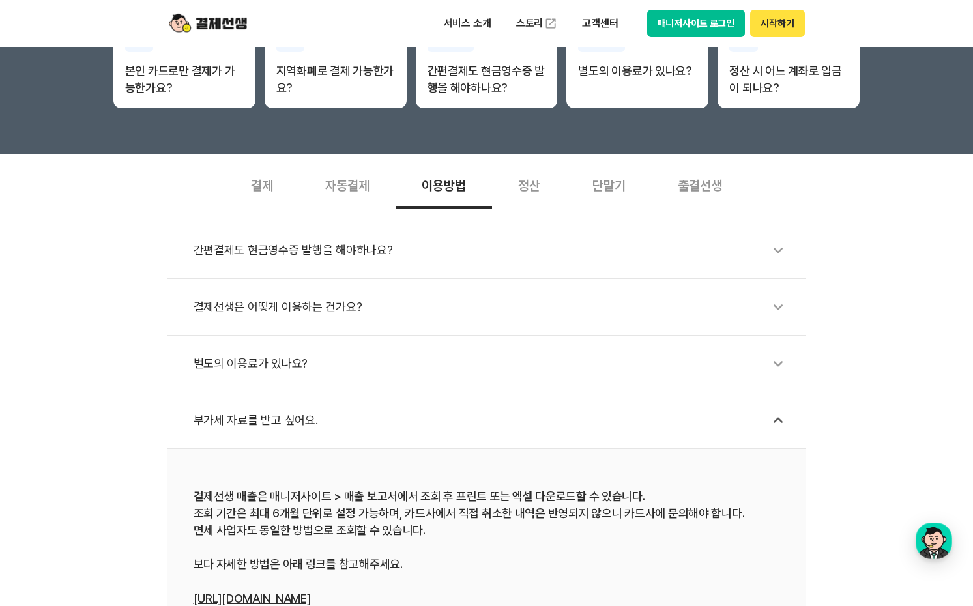
click at [756, 345] on li "별도의 이용료가 있나요?" at bounding box center [486, 364] width 638 height 57
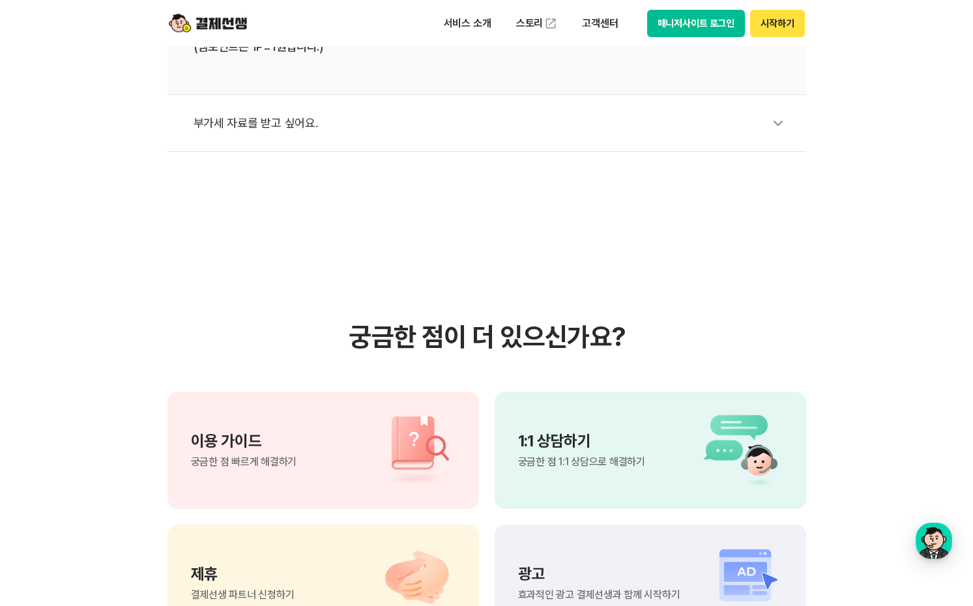
scroll to position [586, 0]
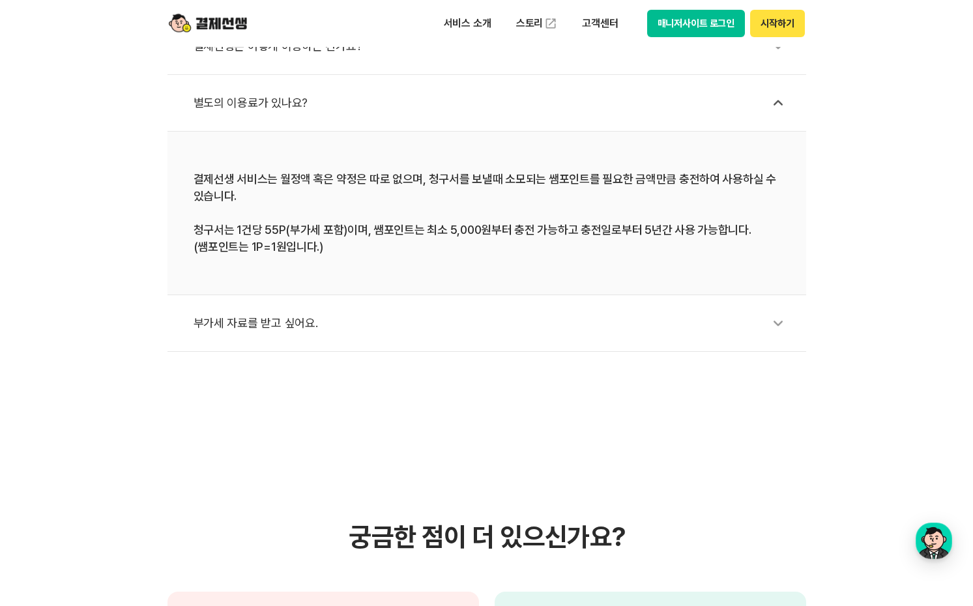
click at [770, 305] on li "부가세 자료를 받고 싶어요." at bounding box center [486, 323] width 638 height 57
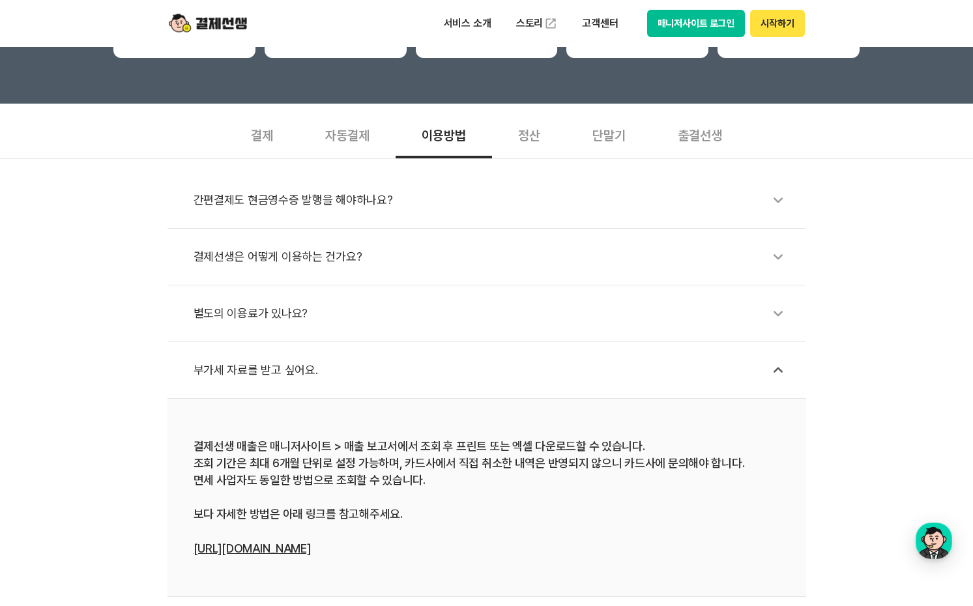
scroll to position [325, 0]
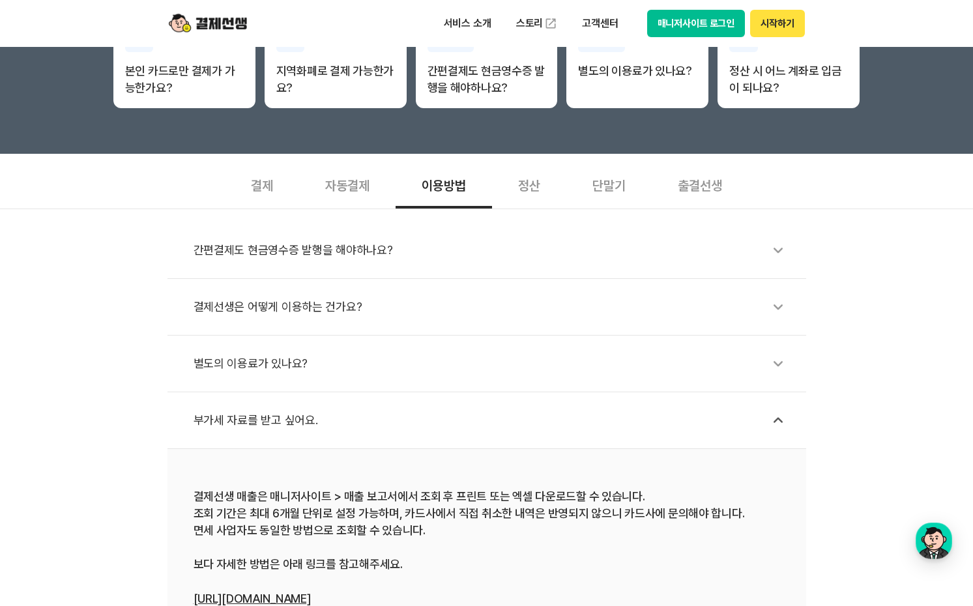
click at [770, 305] on icon at bounding box center [778, 307] width 30 height 30
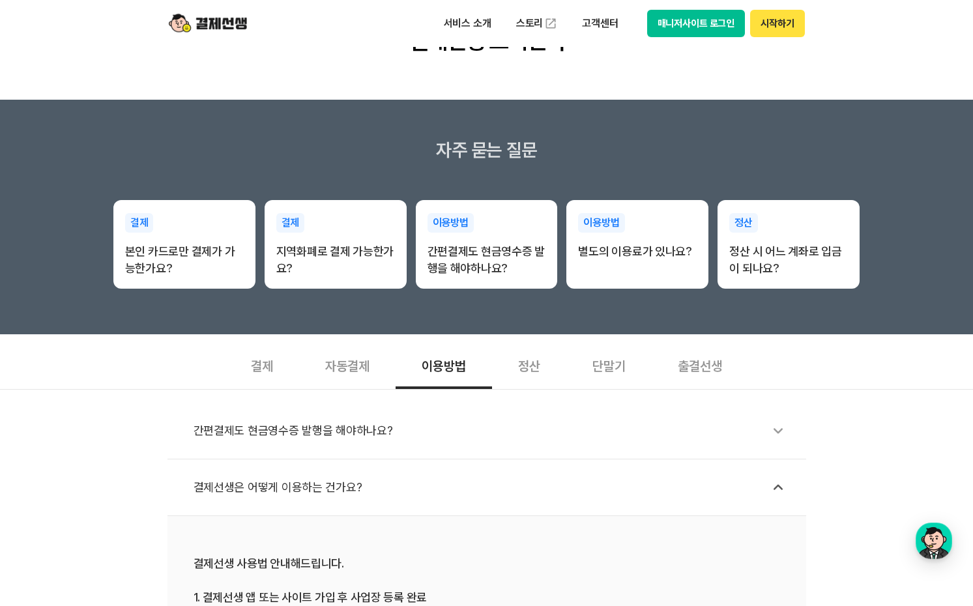
scroll to position [0, 0]
